Goal: Browse casually: Explore the website without a specific task or goal

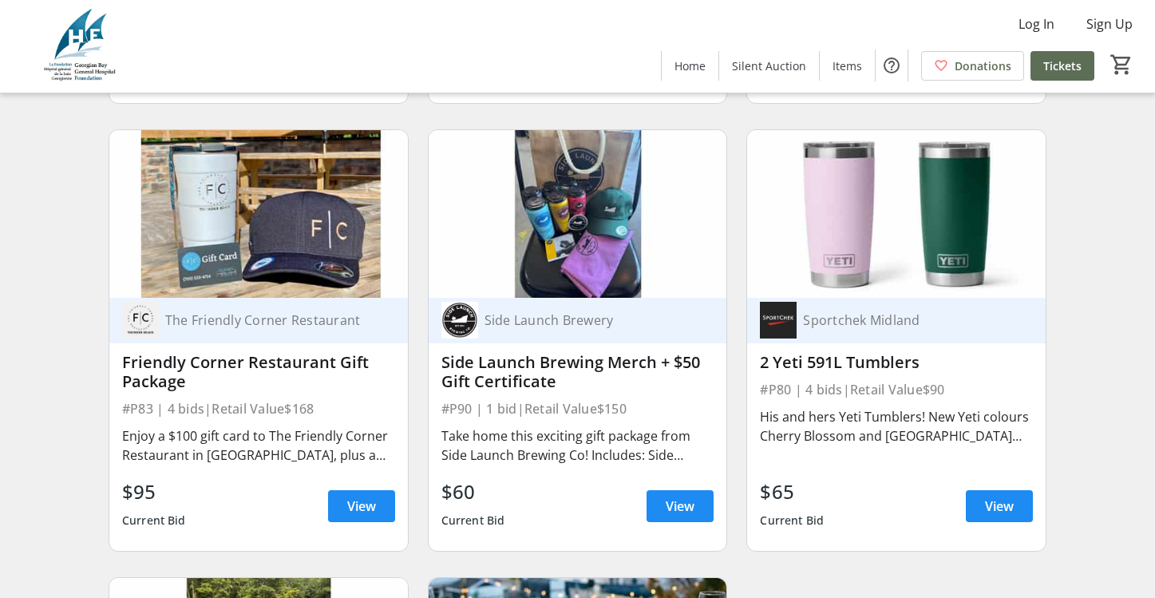
scroll to position [14444, 0]
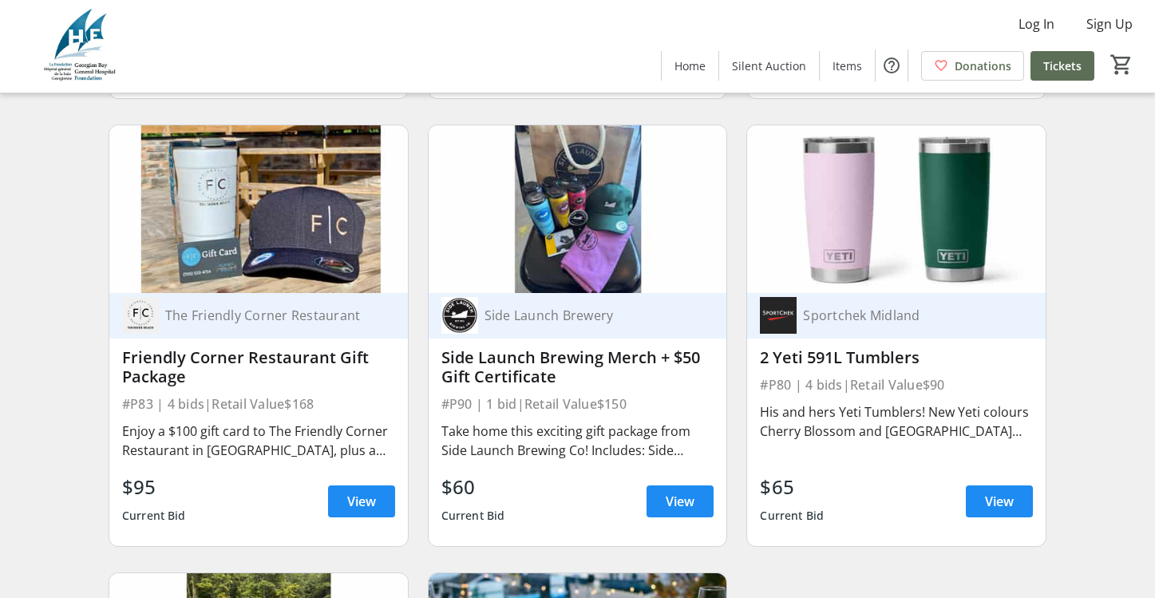
click at [528, 255] on img at bounding box center [578, 209] width 299 height 168
click at [664, 495] on span at bounding box center [680, 501] width 67 height 38
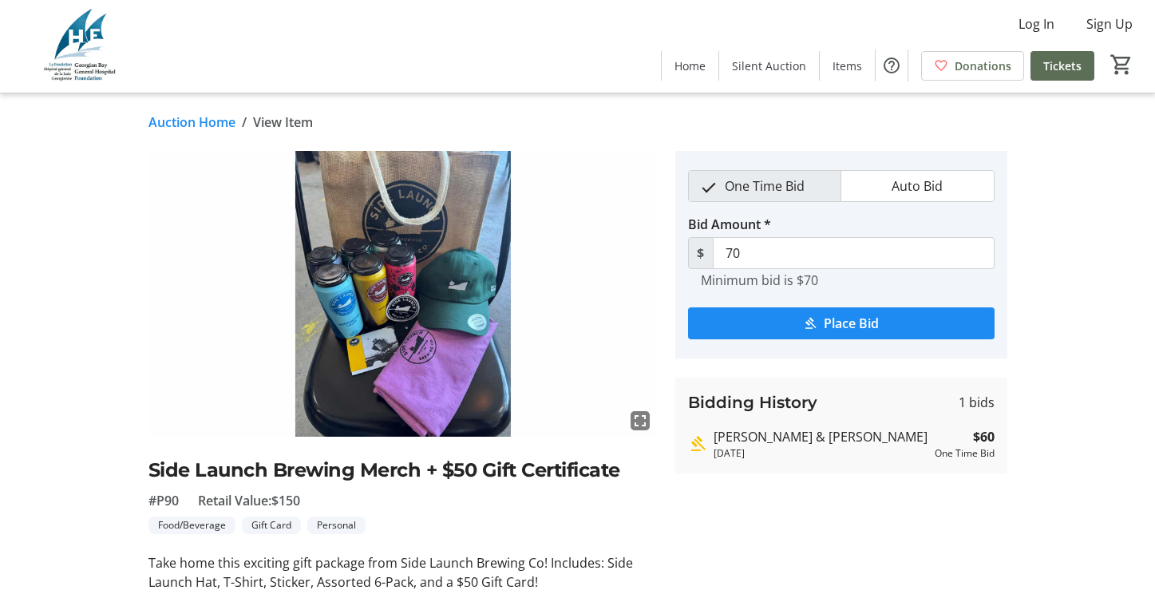
click at [479, 377] on img at bounding box center [403, 294] width 508 height 286
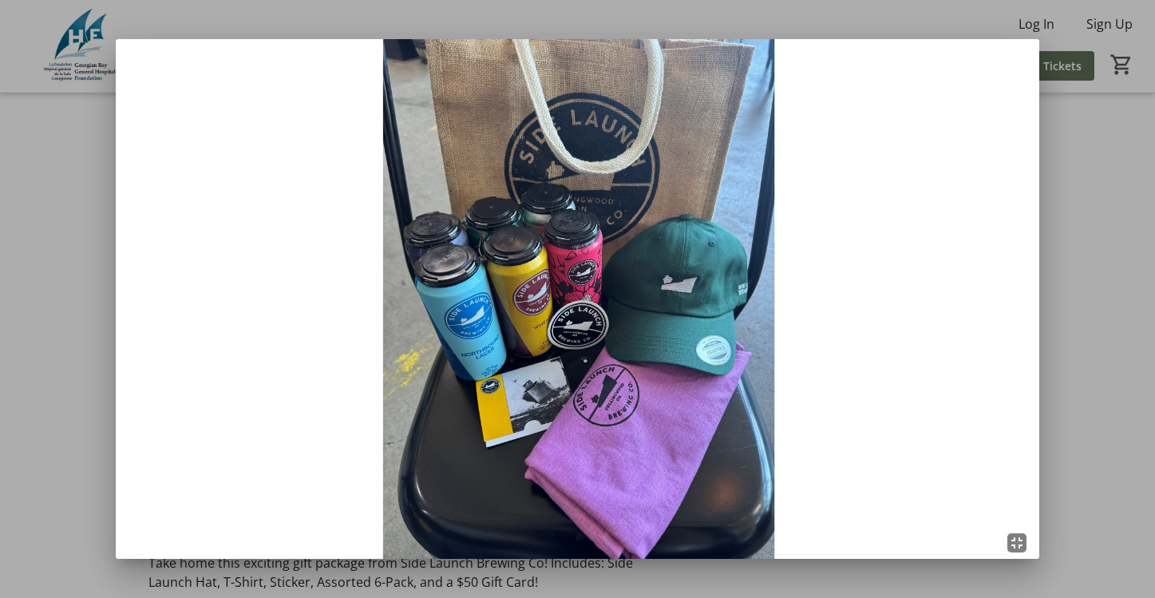
click at [1064, 191] on div at bounding box center [577, 299] width 1155 height 598
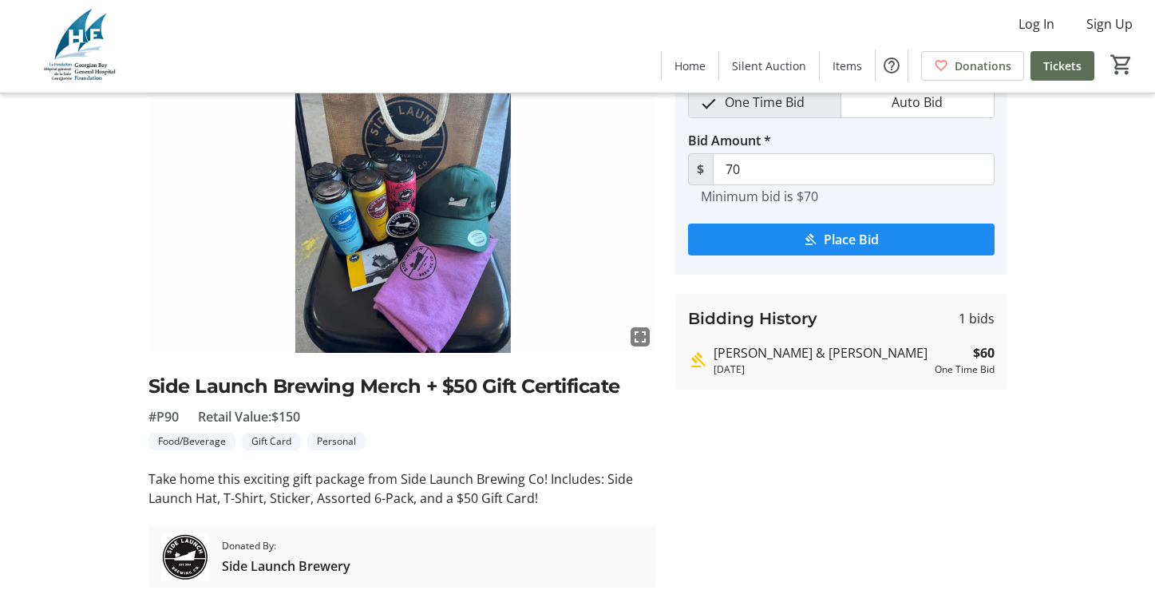
scroll to position [113, 0]
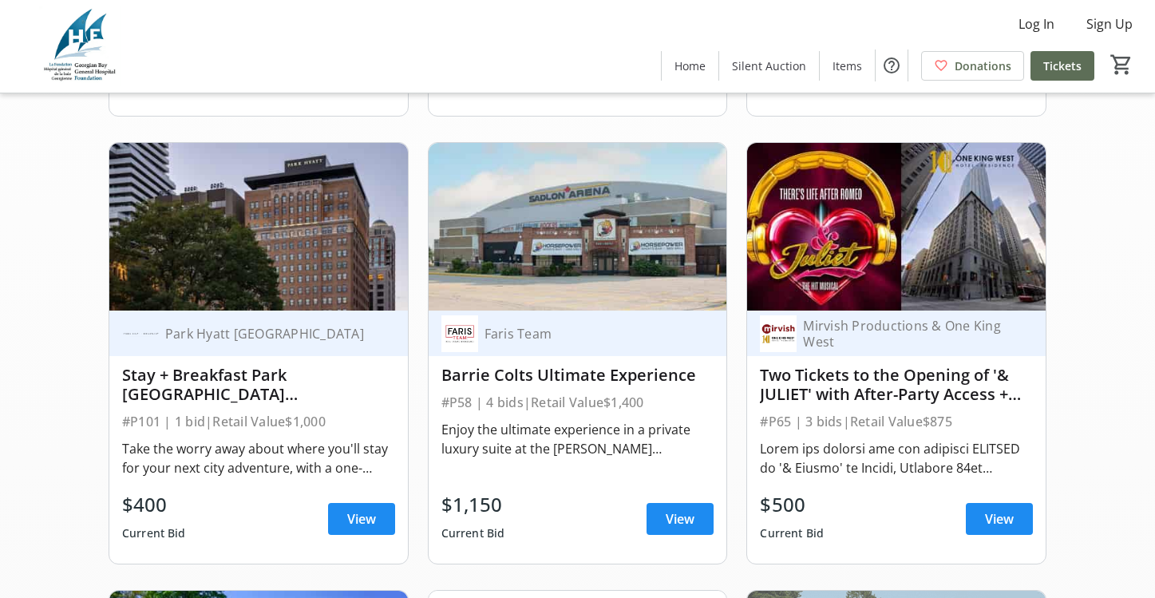
scroll to position [588, 0]
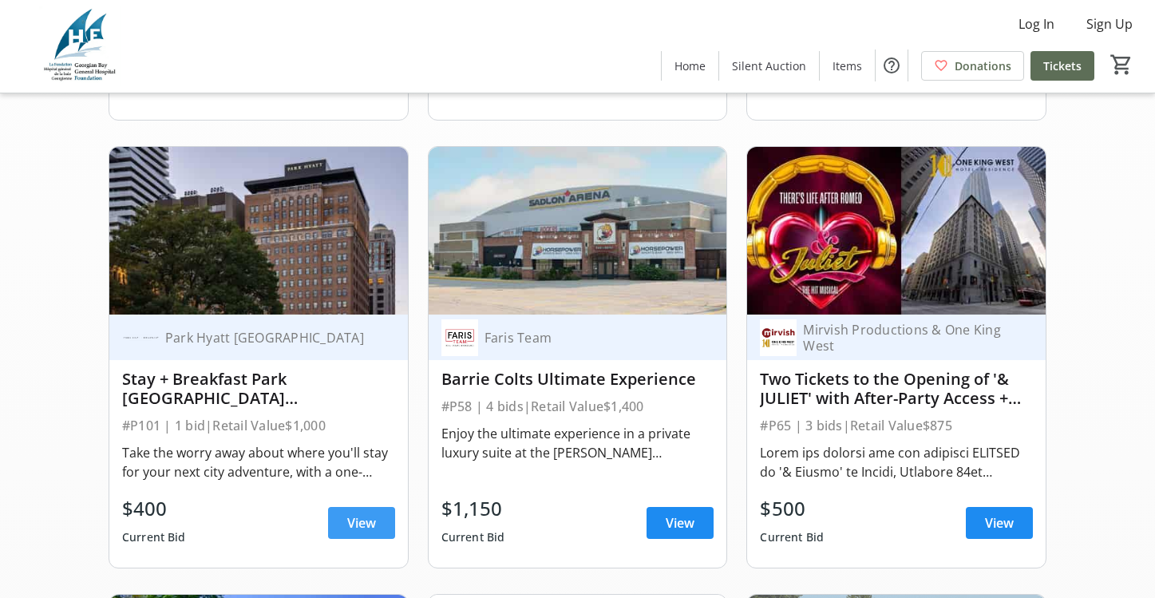
click at [351, 520] on span "View" at bounding box center [361, 522] width 29 height 19
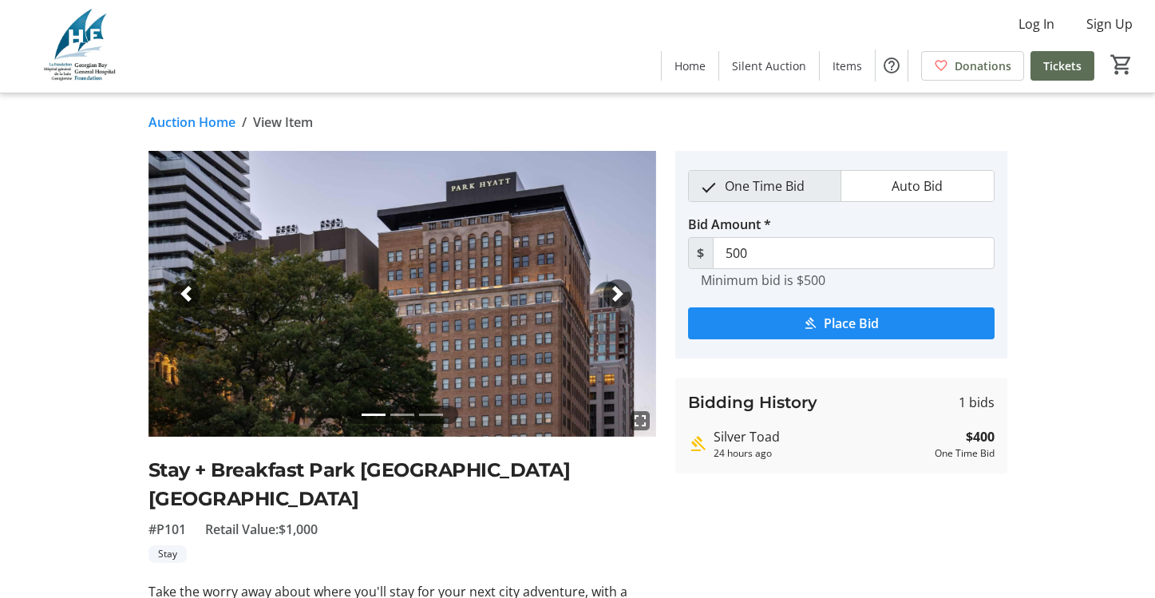
click at [616, 291] on span "button" at bounding box center [618, 294] width 16 height 16
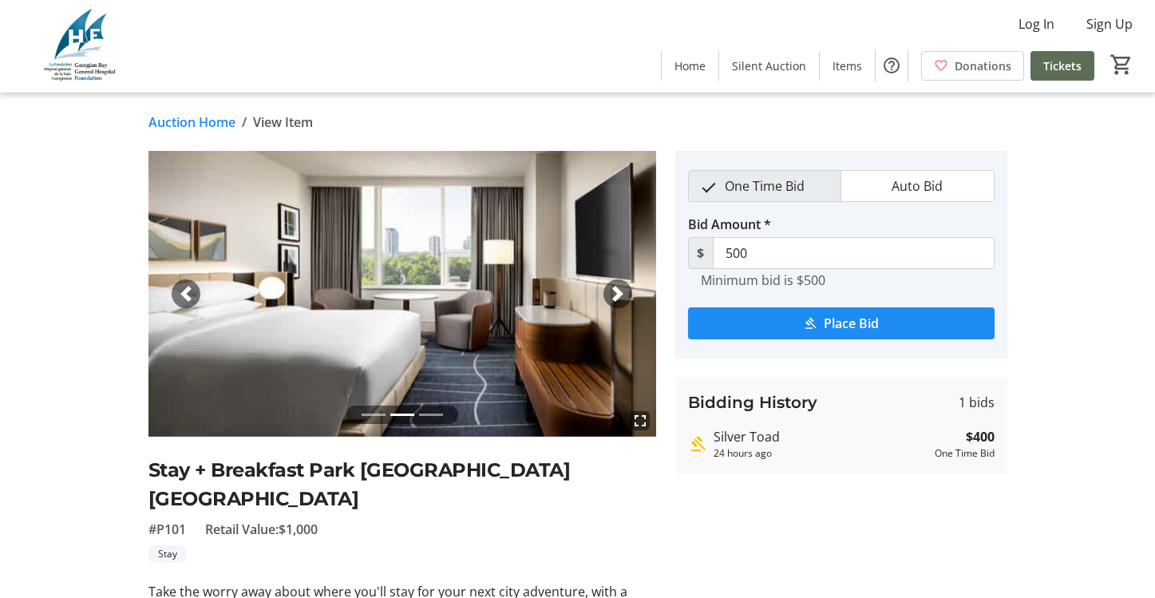
click at [617, 288] on span "button" at bounding box center [618, 294] width 16 height 16
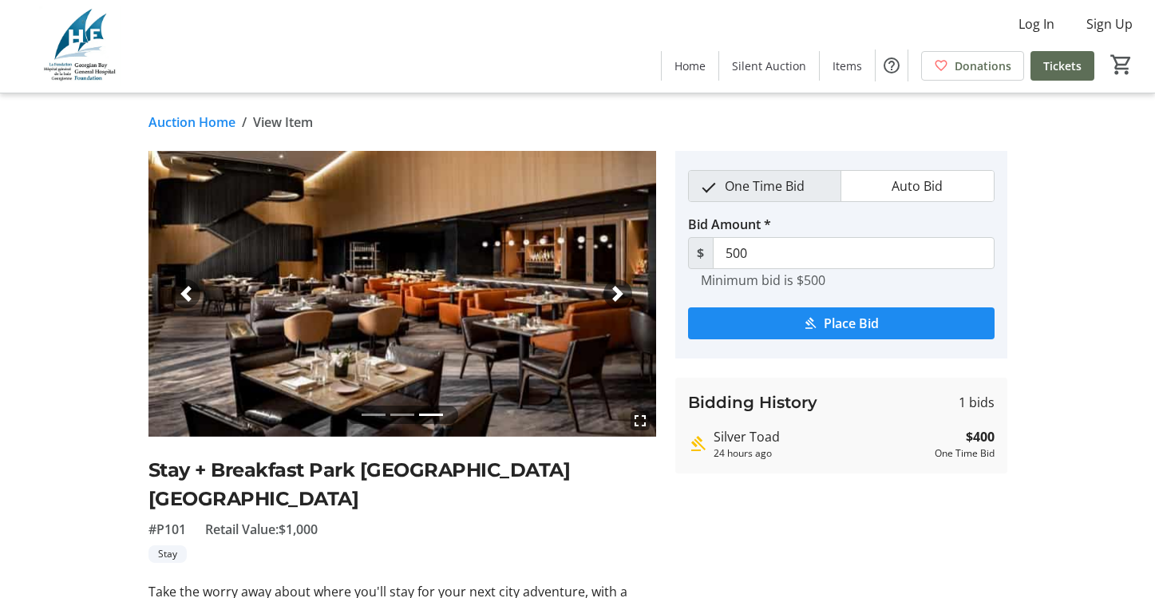
click at [619, 288] on span "button" at bounding box center [618, 294] width 16 height 16
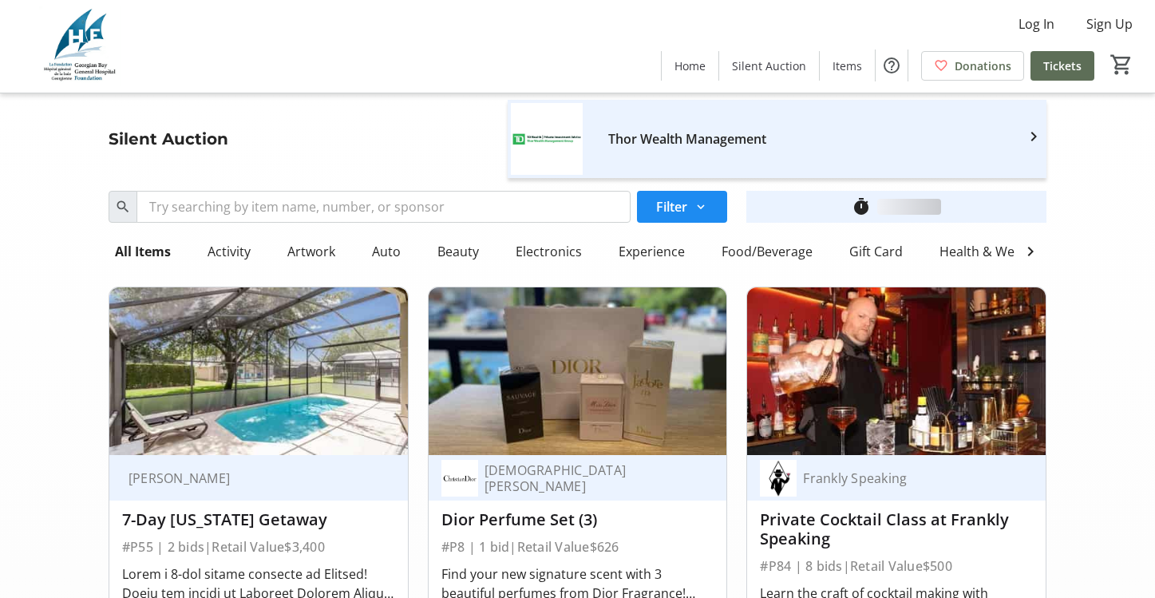
scroll to position [588, 0]
